Goal: Task Accomplishment & Management: Use online tool/utility

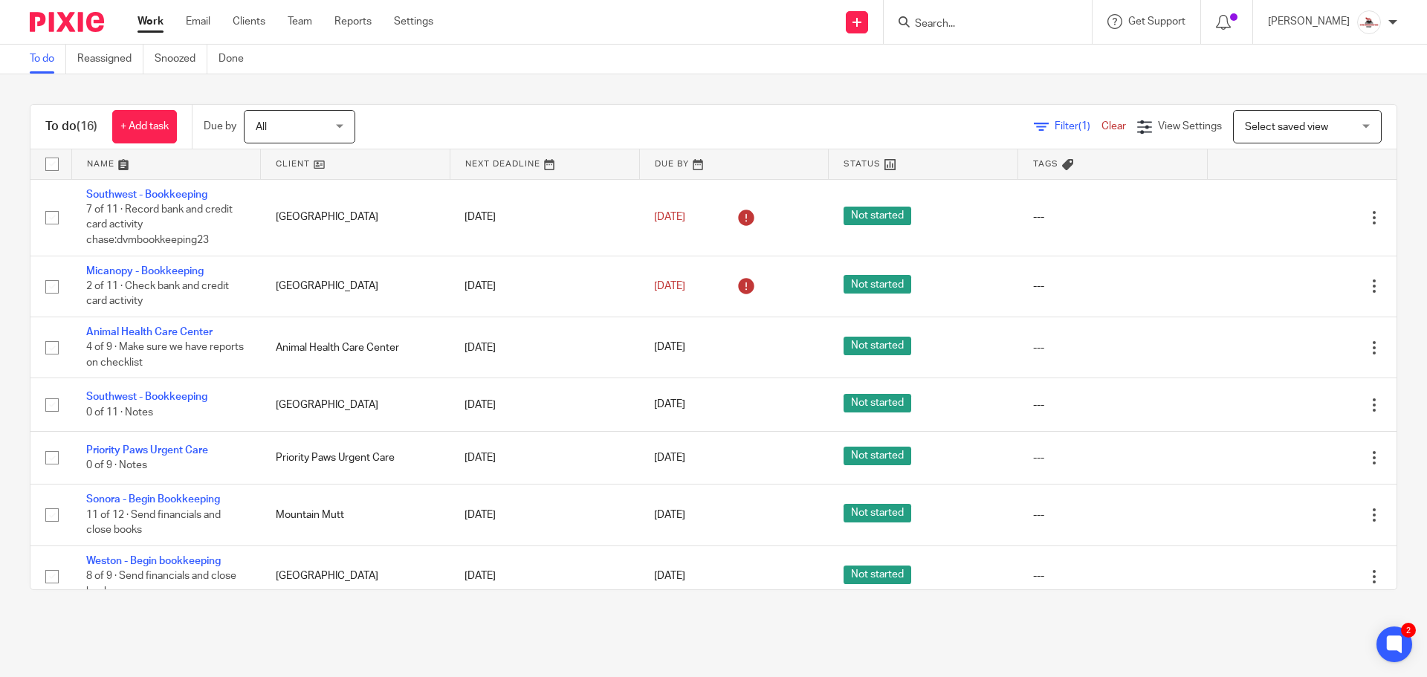
click at [299, 161] on link at bounding box center [355, 164] width 189 height 30
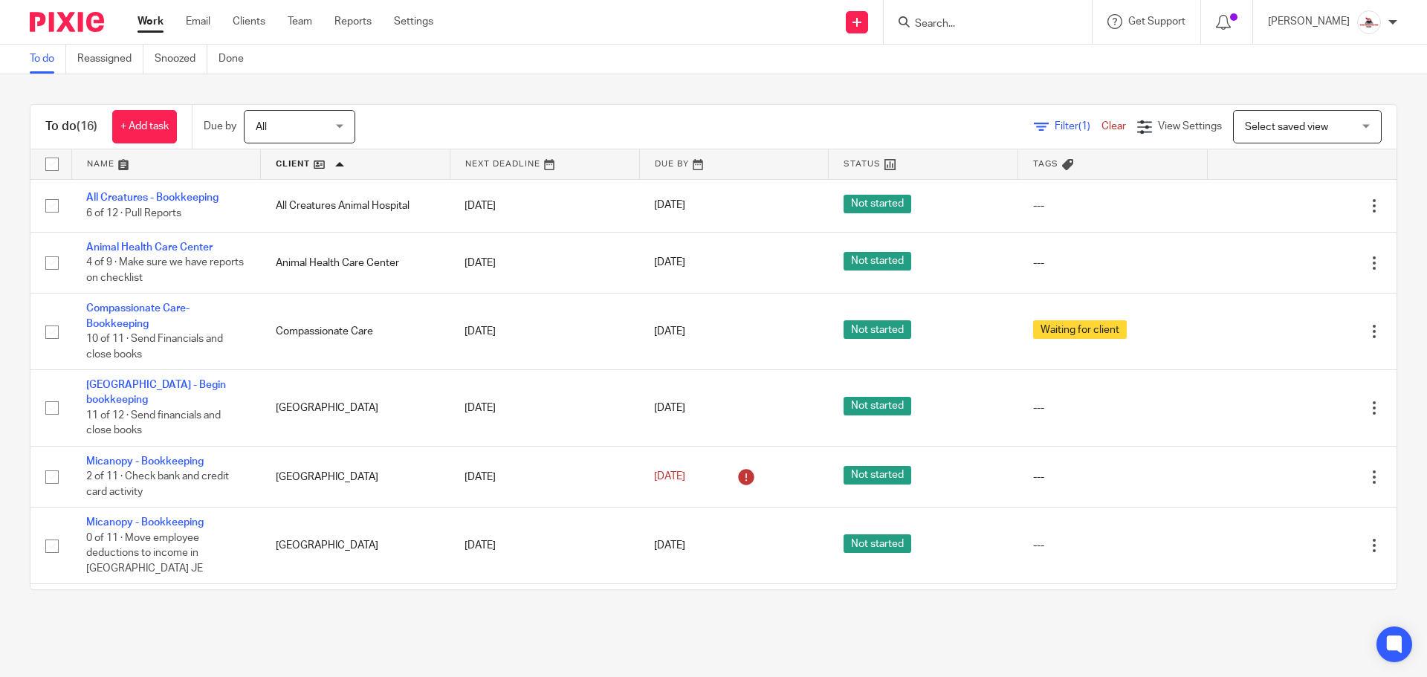
scroll to position [74, 0]
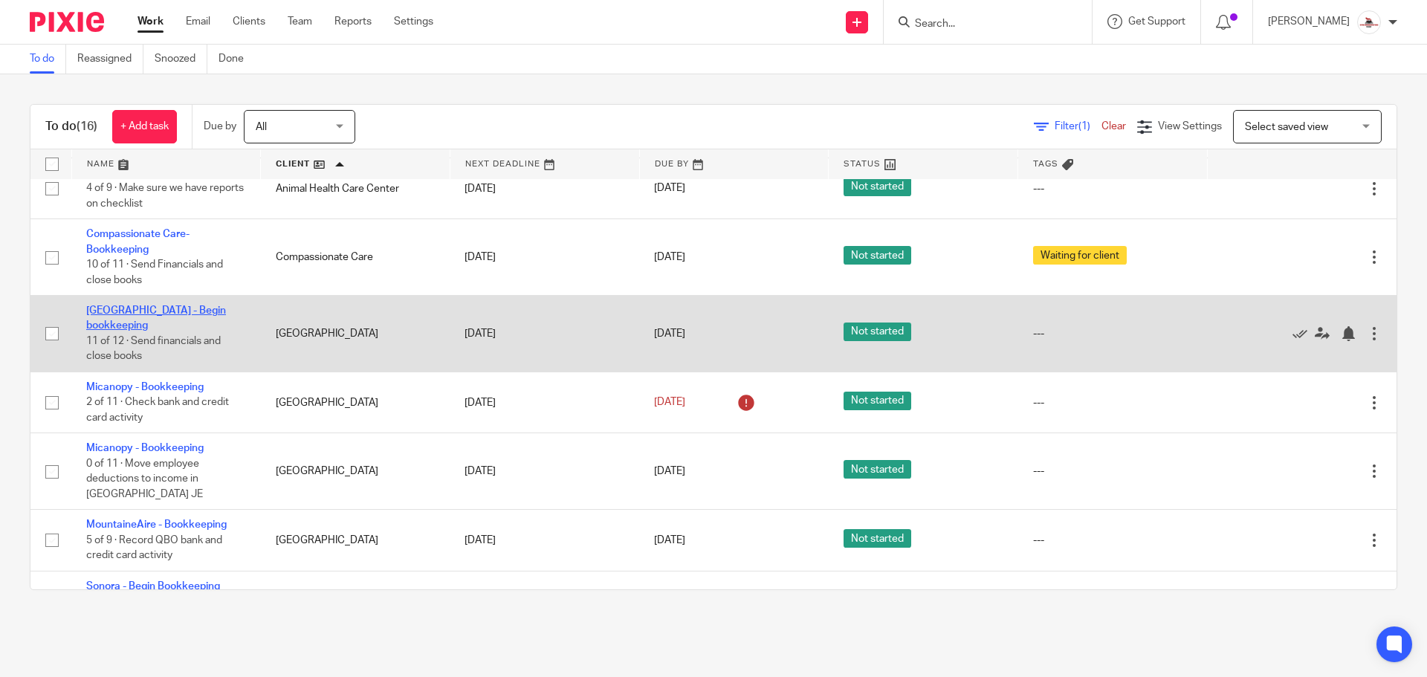
click at [166, 314] on link "[GEOGRAPHIC_DATA] - Begin bookkeeping" at bounding box center [156, 317] width 140 height 25
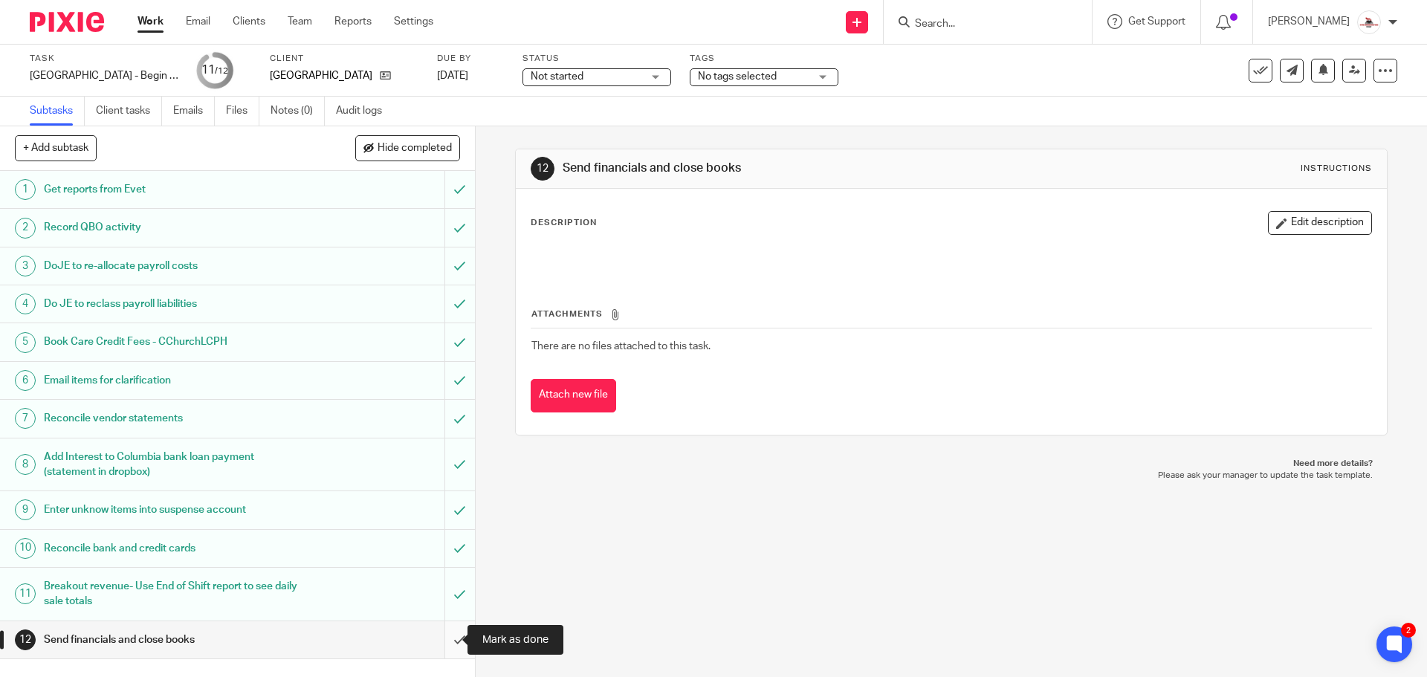
click at [449, 641] on input "submit" at bounding box center [237, 639] width 475 height 37
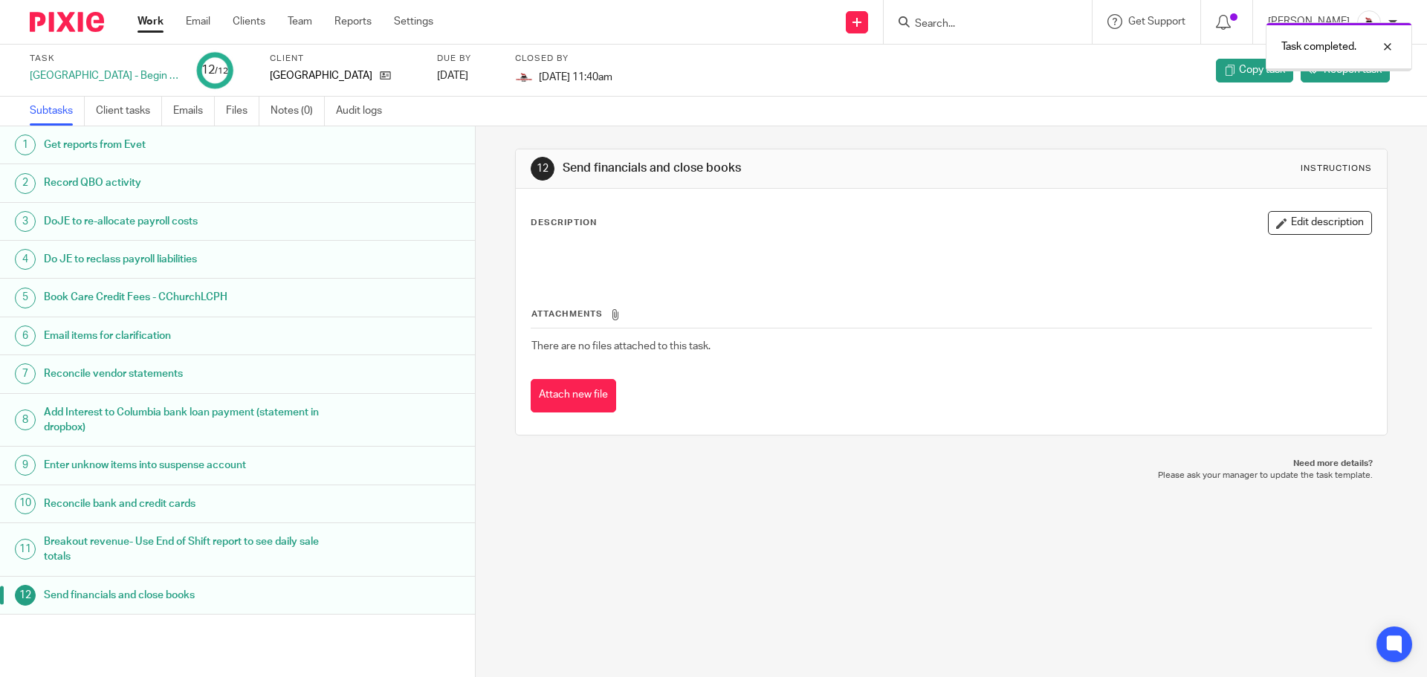
click at [148, 21] on link "Work" at bounding box center [150, 21] width 26 height 15
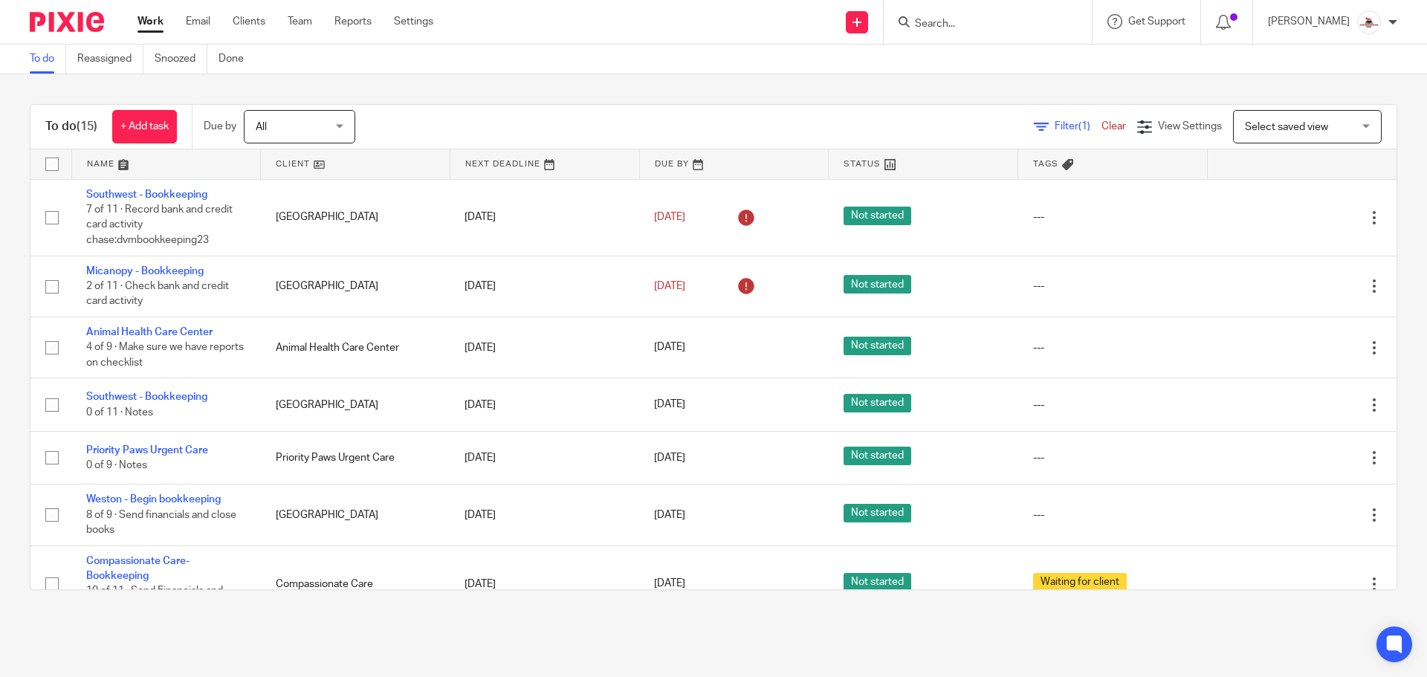
click at [291, 161] on link at bounding box center [355, 164] width 189 height 30
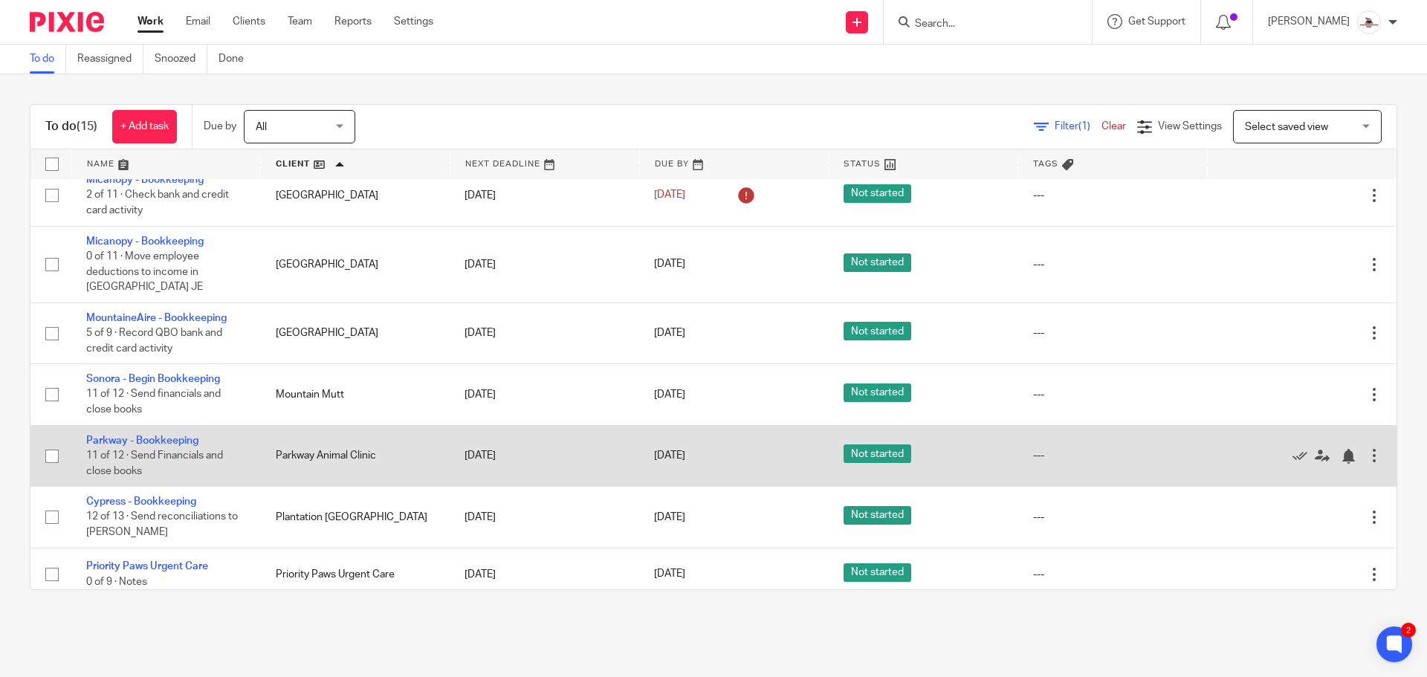
scroll to position [158, 0]
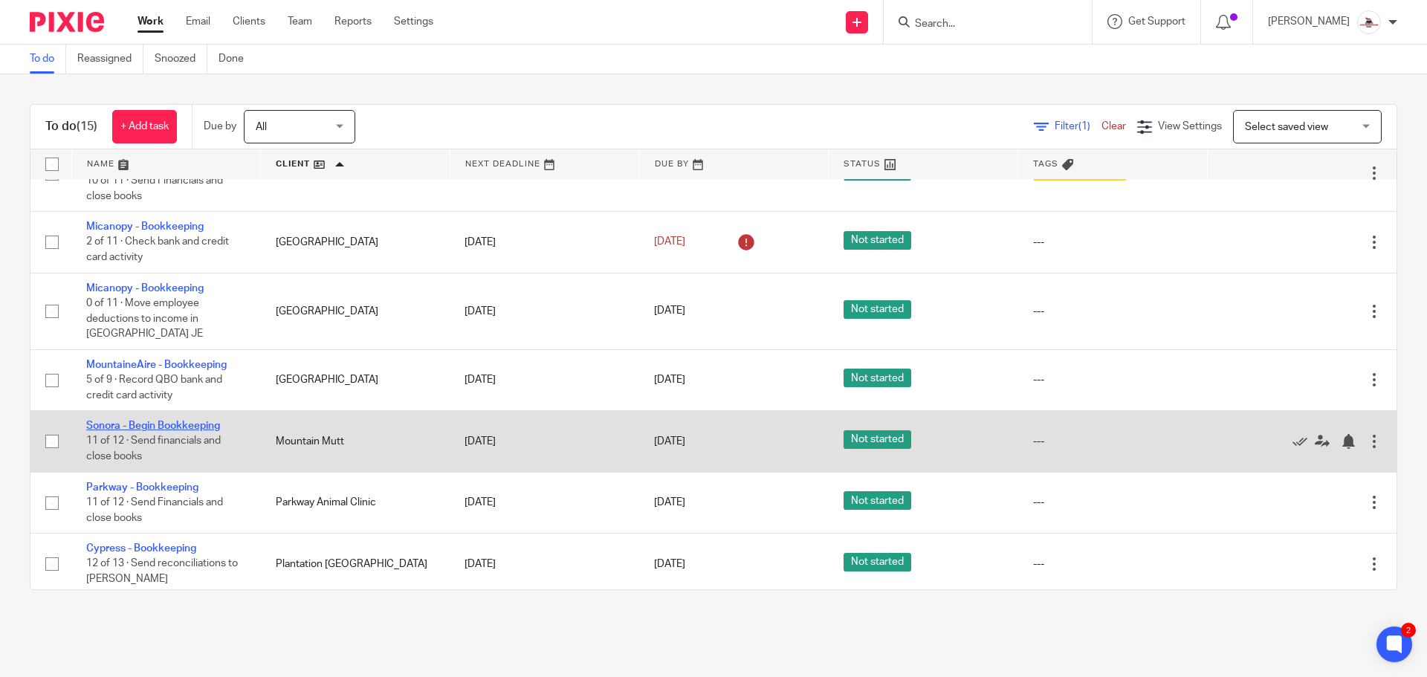
click at [163, 421] on link "Sonora - Begin Bookkeeping" at bounding box center [153, 426] width 134 height 10
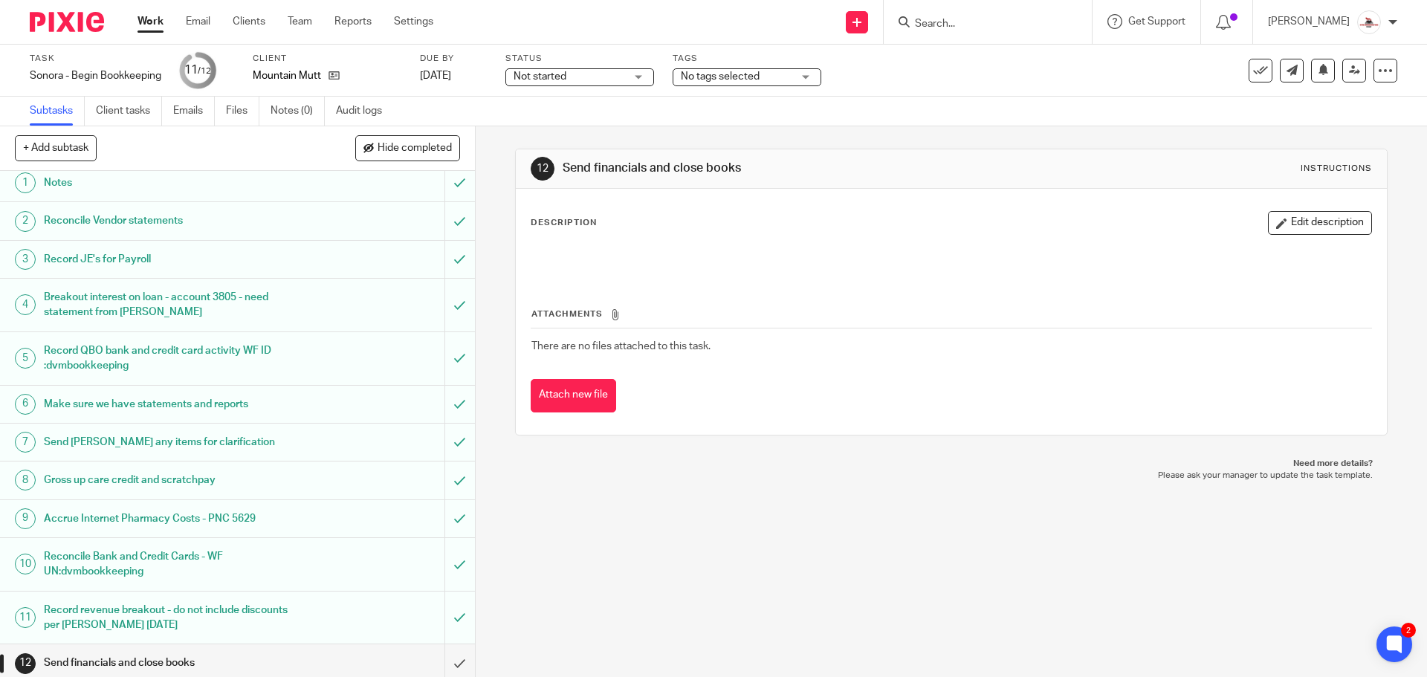
scroll to position [13, 0]
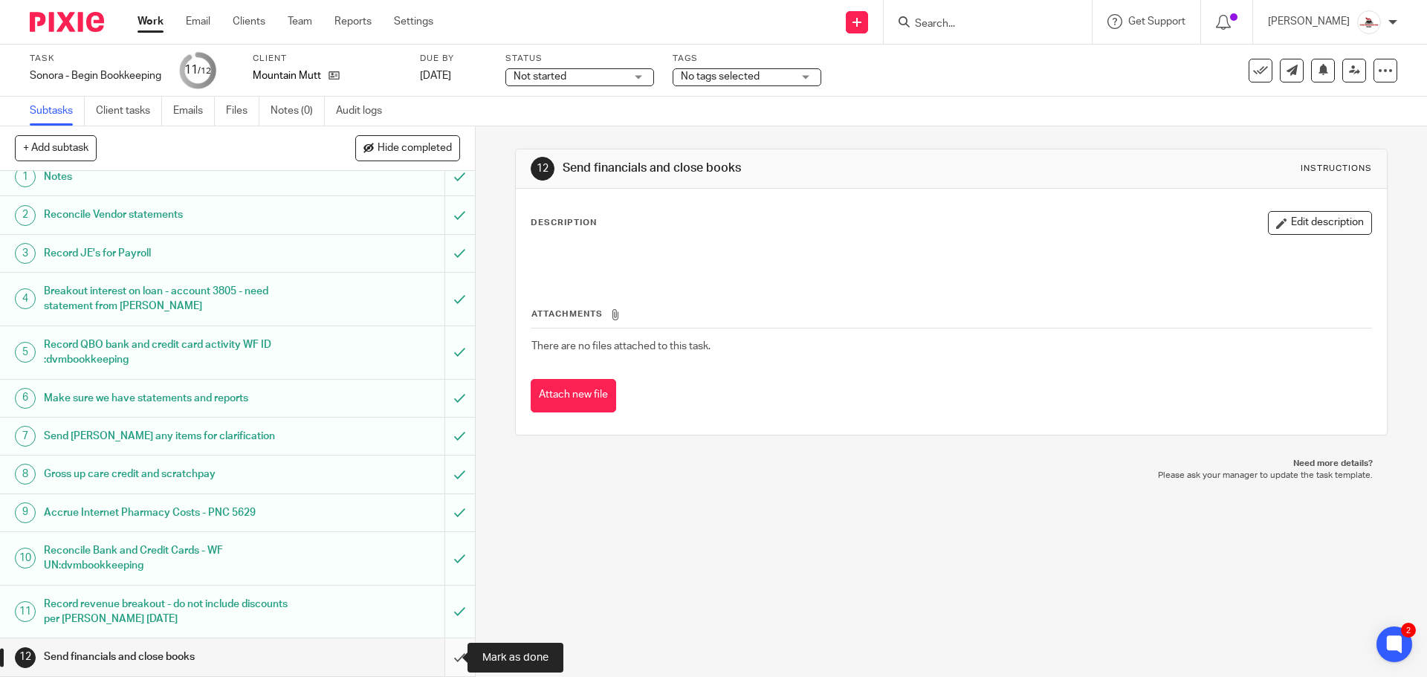
click at [437, 658] on input "submit" at bounding box center [237, 656] width 475 height 37
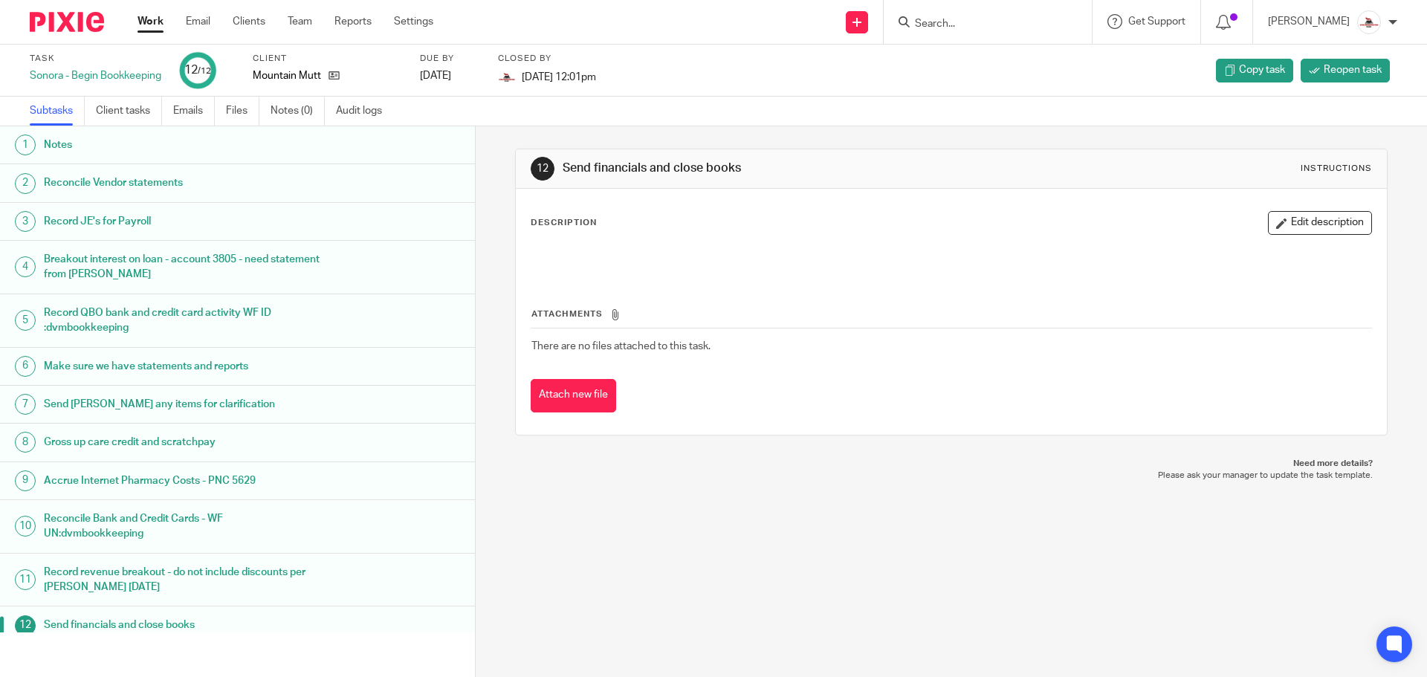
click at [156, 25] on link "Work" at bounding box center [150, 21] width 26 height 15
